Goal: Task Accomplishment & Management: Use online tool/utility

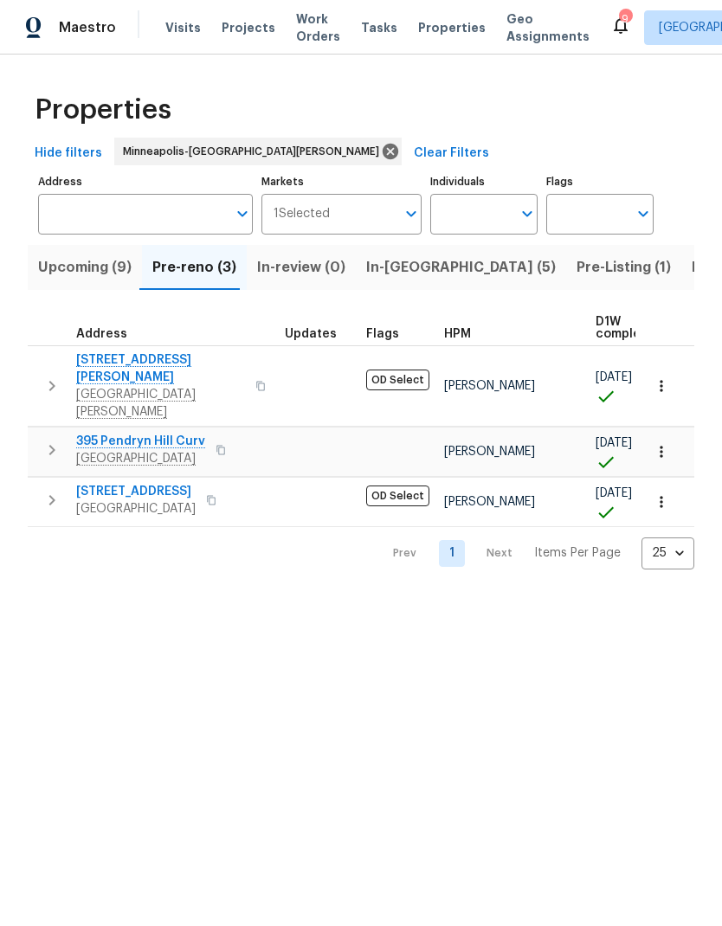
click at [176, 229] on input "Address" at bounding box center [132, 214] width 189 height 41
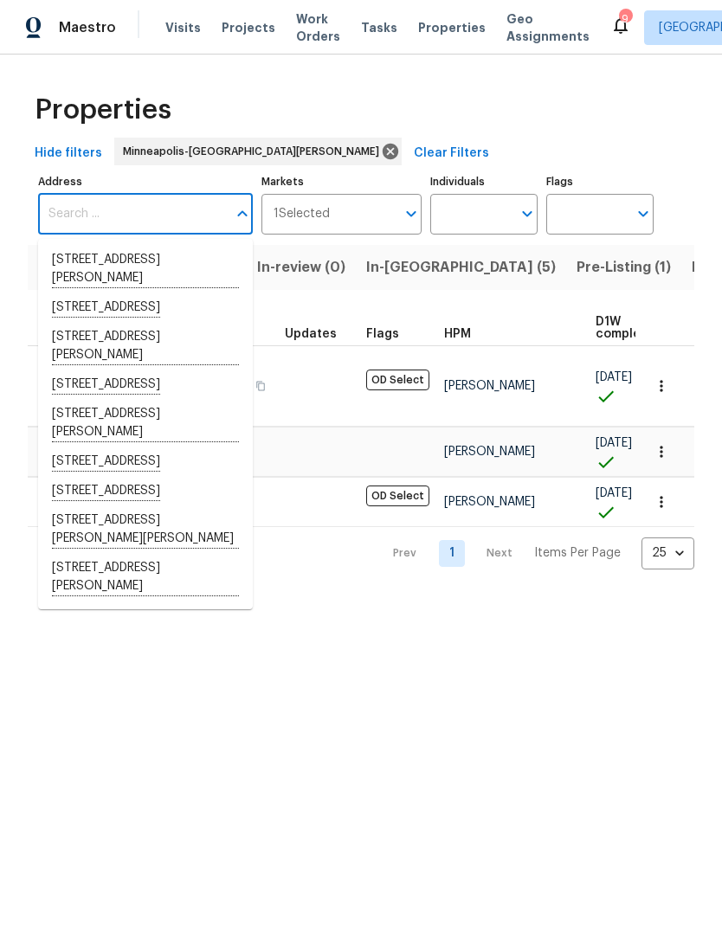
click at [233, 32] on span "Projects" at bounding box center [249, 27] width 54 height 17
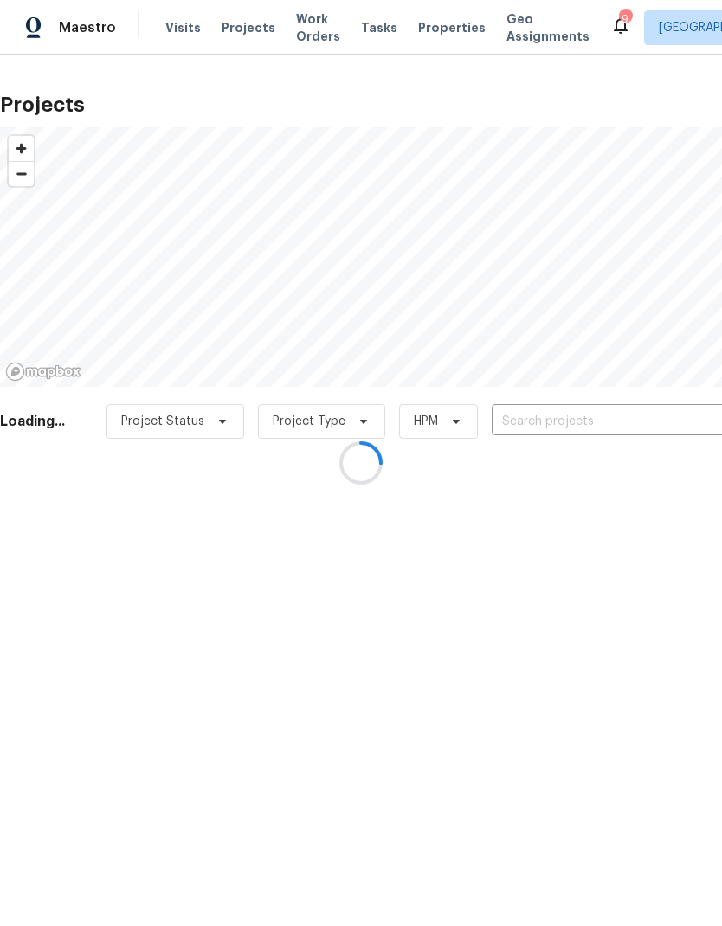
click at [559, 432] on div at bounding box center [361, 463] width 722 height 926
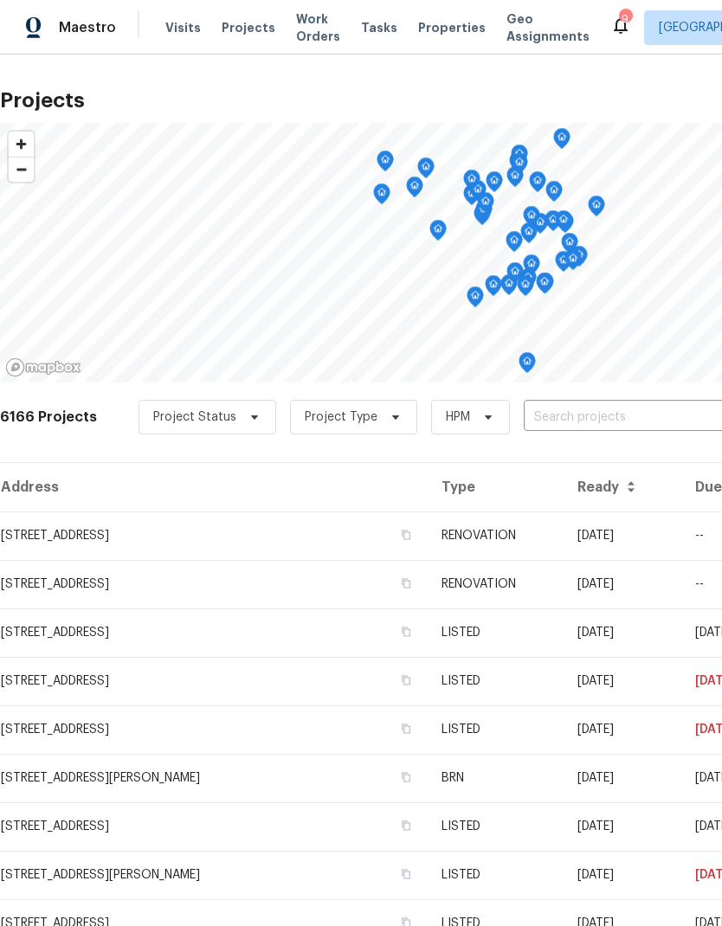
scroll to position [5, 0]
click at [594, 408] on input "text" at bounding box center [623, 416] width 198 height 27
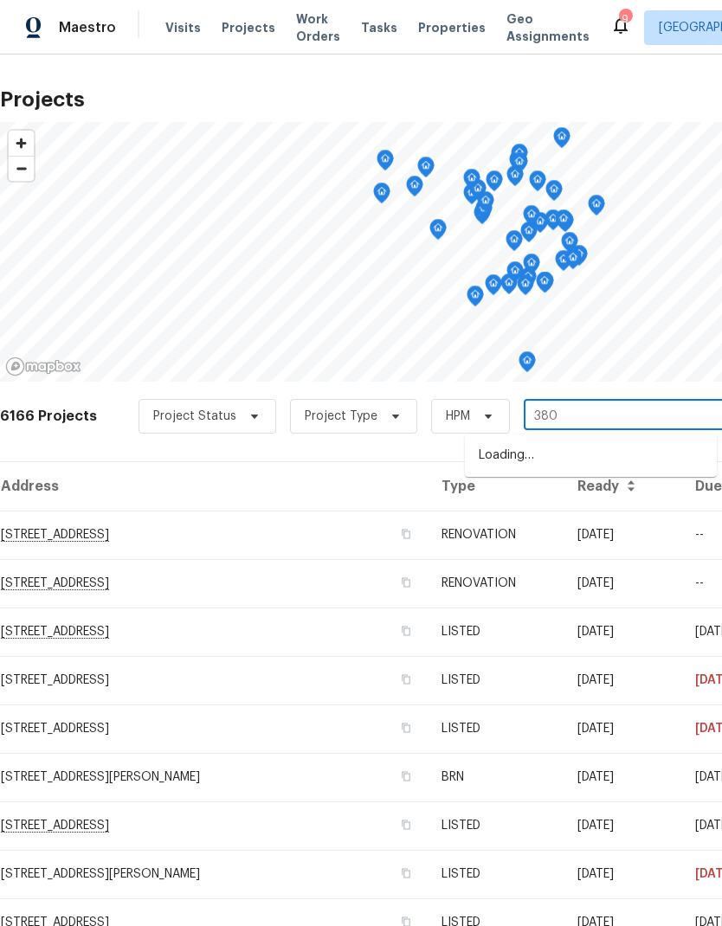
type input "3802"
click at [598, 457] on li "[STREET_ADDRESS]" at bounding box center [591, 455] width 252 height 29
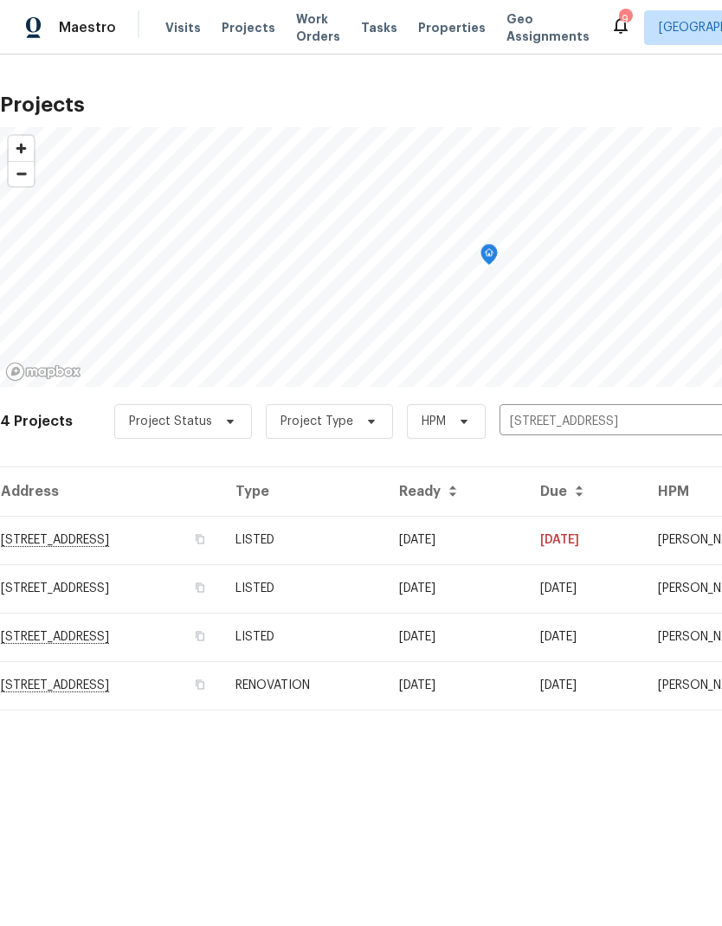
click at [109, 556] on td "[STREET_ADDRESS]" at bounding box center [111, 540] width 222 height 48
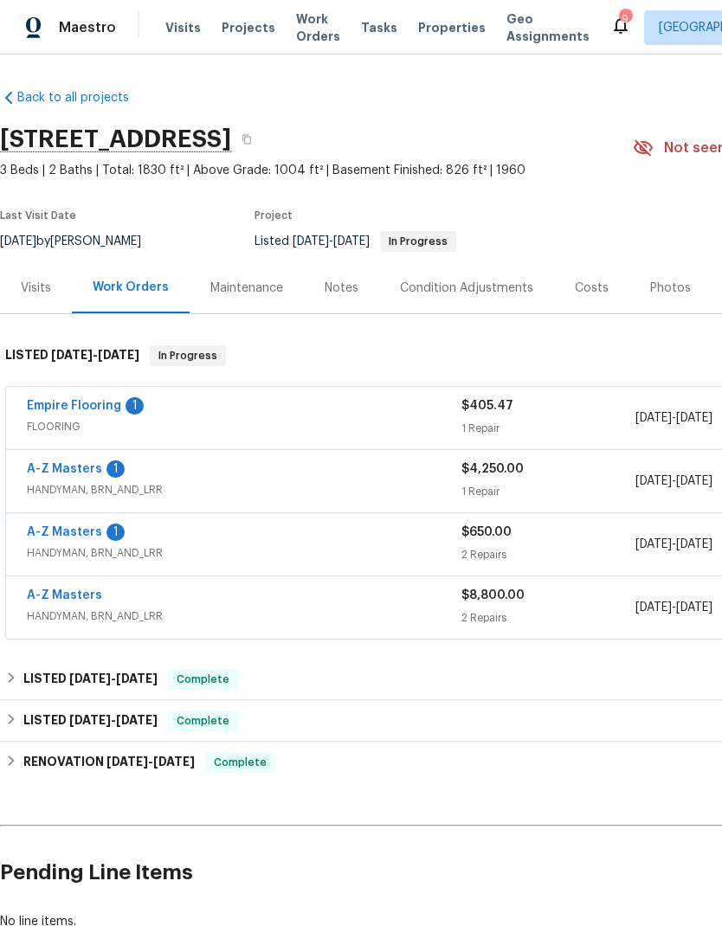
click at [664, 286] on div "Photos" at bounding box center [670, 288] width 41 height 17
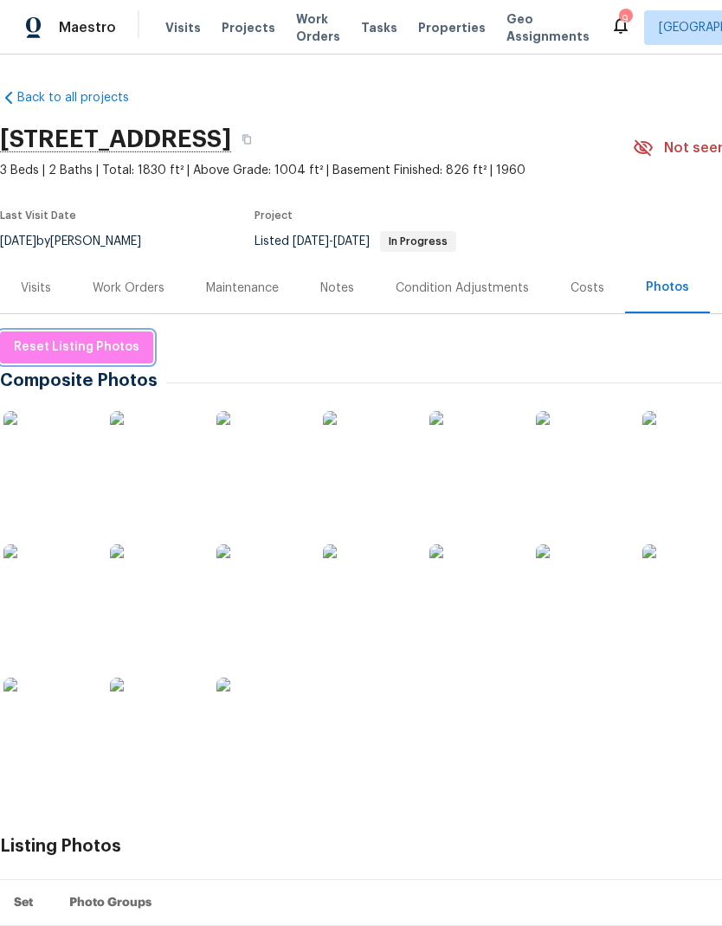
click at [70, 343] on span "Reset Listing Photos" at bounding box center [77, 348] width 126 height 22
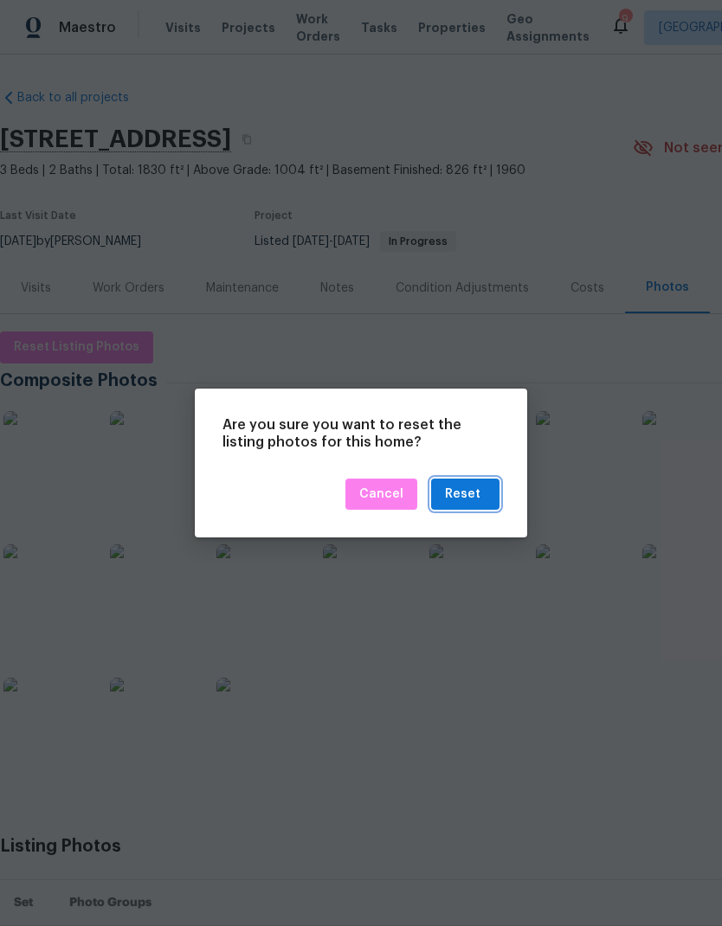
click at [467, 488] on div "Reset" at bounding box center [462, 495] width 35 height 22
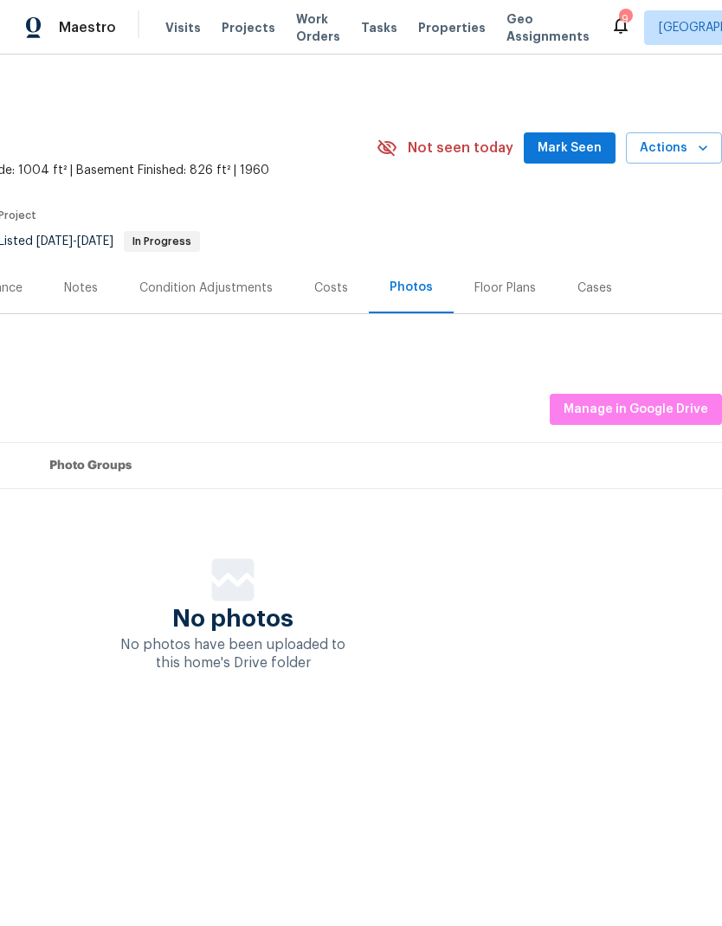
scroll to position [0, 256]
click at [615, 407] on span "Manage in Google Drive" at bounding box center [635, 410] width 145 height 22
click at [619, 412] on span "Manage in Google Drive" at bounding box center [635, 410] width 145 height 22
